Goal: Find specific page/section: Find specific page/section

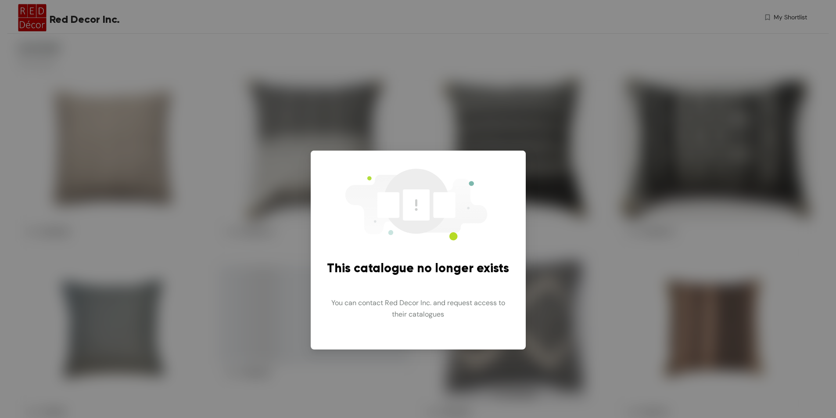
click at [565, 120] on div "This catalogue no longer exists You can contact Red Decor Inc. and request acce…" at bounding box center [418, 209] width 836 height 418
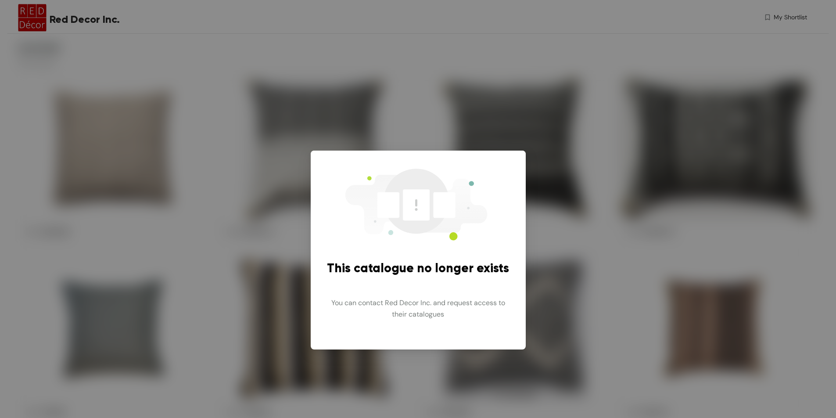
click at [566, 162] on div "This catalogue no longer exists You can contact Red Decor Inc. and request acce…" at bounding box center [418, 209] width 836 height 418
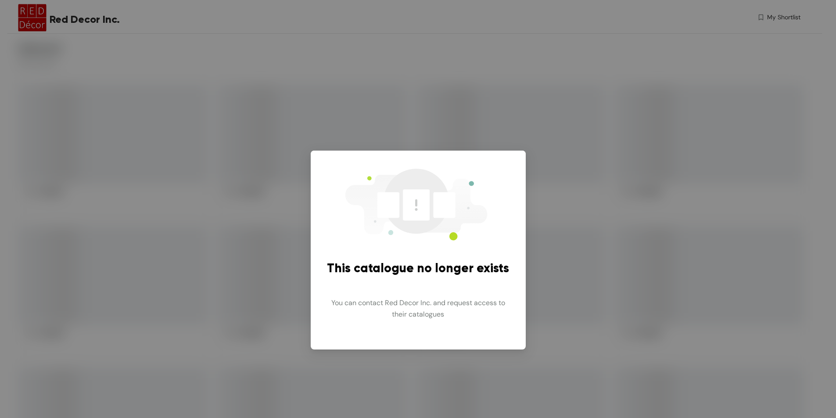
click at [650, 233] on div "This catalogue no longer exists You can contact Red Decor Inc. and request acce…" at bounding box center [418, 209] width 836 height 418
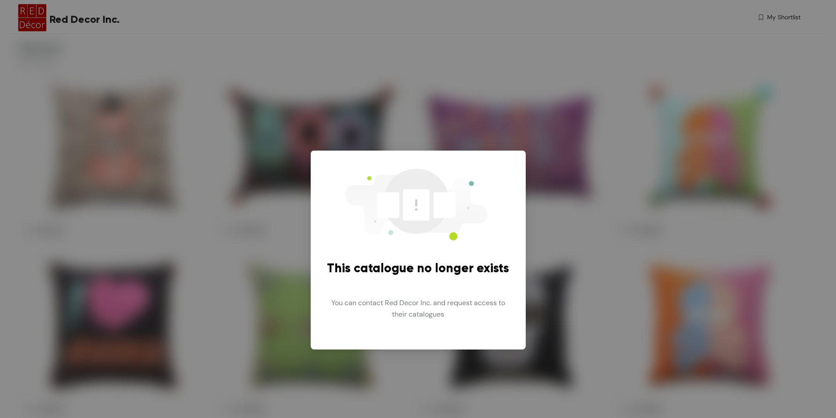
click at [586, 200] on div "This catalogue no longer exists You can contact Red Decor Inc. and request acce…" at bounding box center [418, 209] width 836 height 418
